Goal: Task Accomplishment & Management: Manage account settings

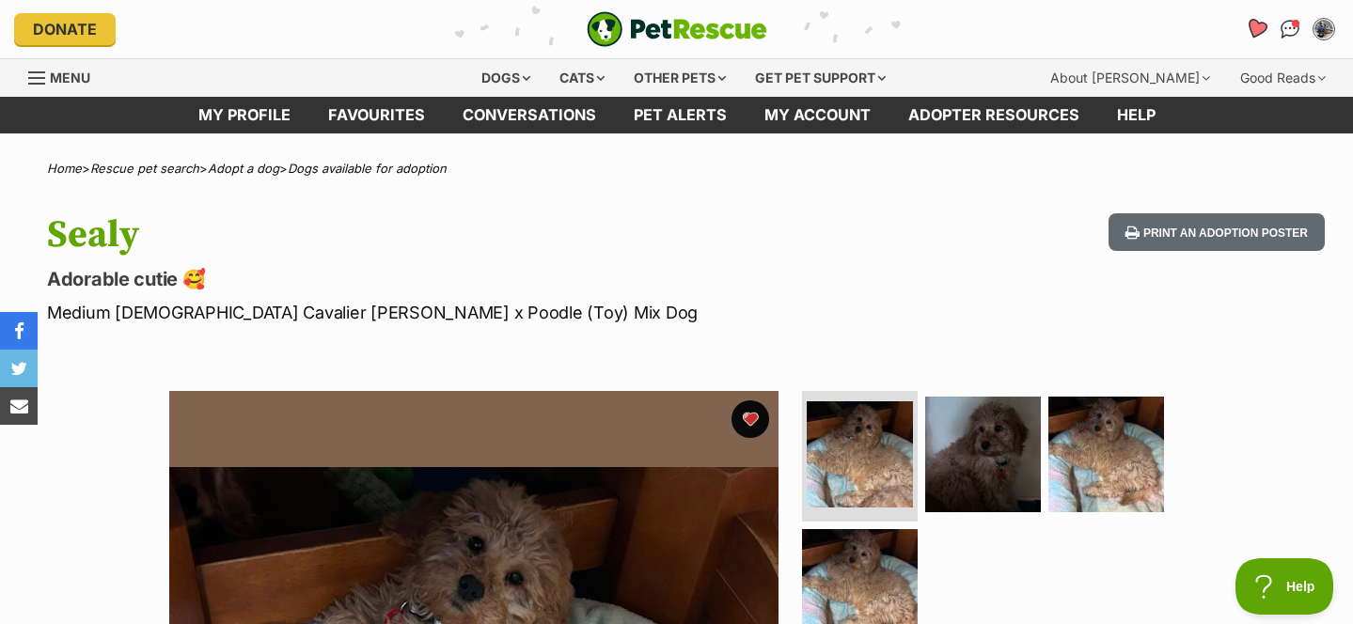
click at [1259, 29] on icon "Favourites" at bounding box center [1256, 29] width 23 height 22
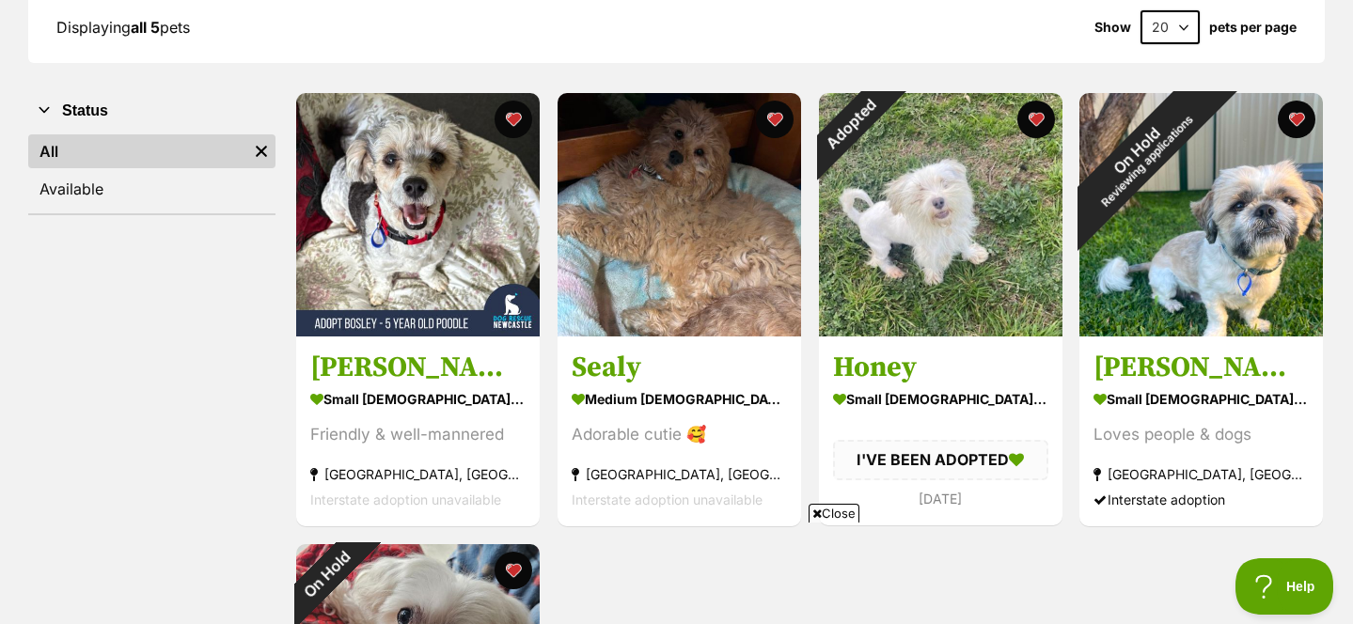
scroll to position [294, 0]
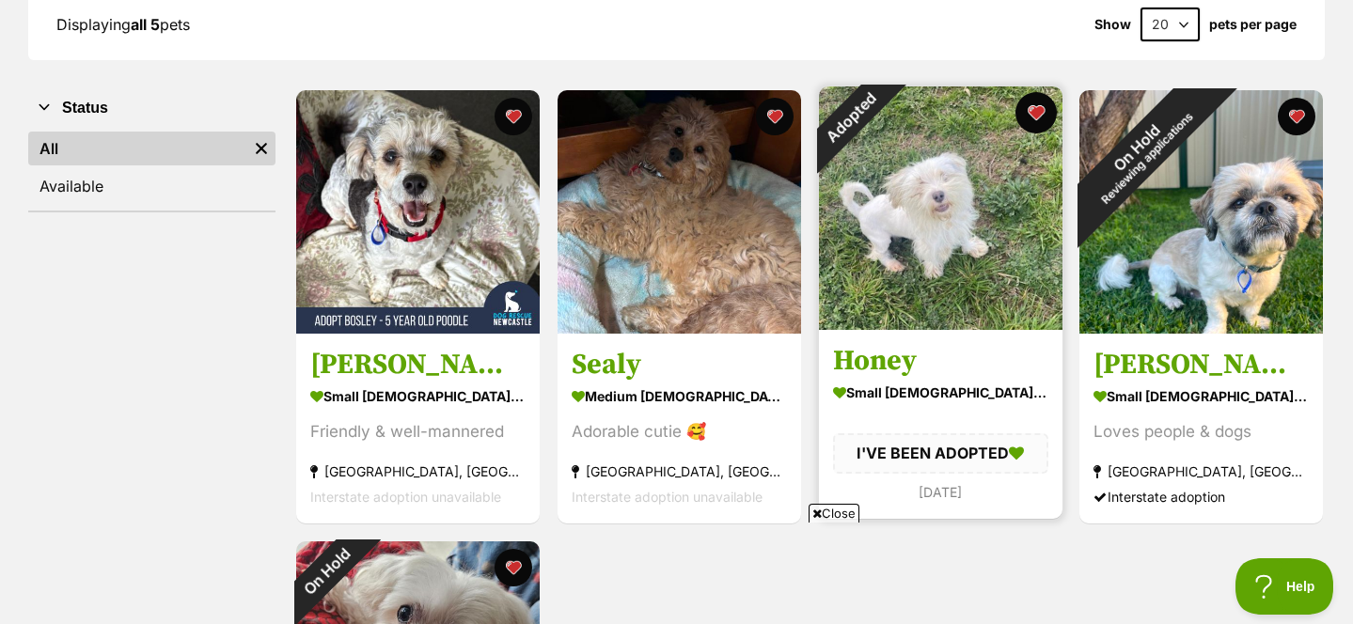
click at [1037, 117] on button "favourite" at bounding box center [1034, 112] width 41 height 41
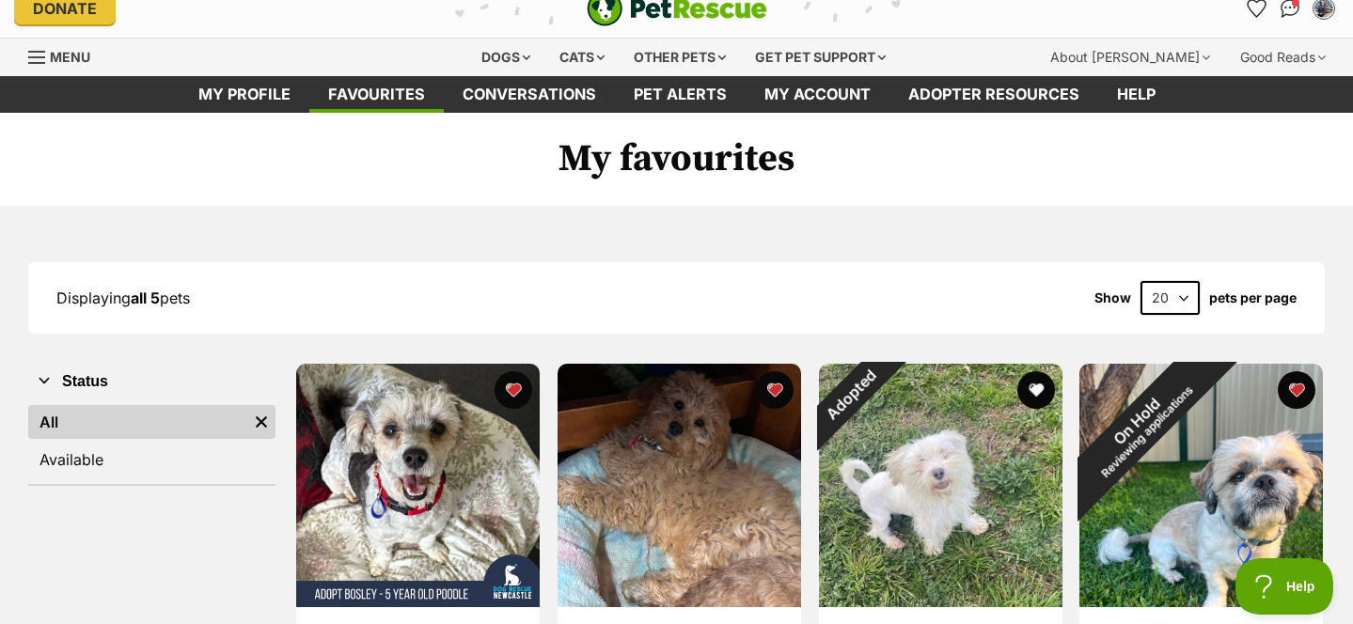
scroll to position [0, 0]
